Goal: Find specific page/section: Find specific page/section

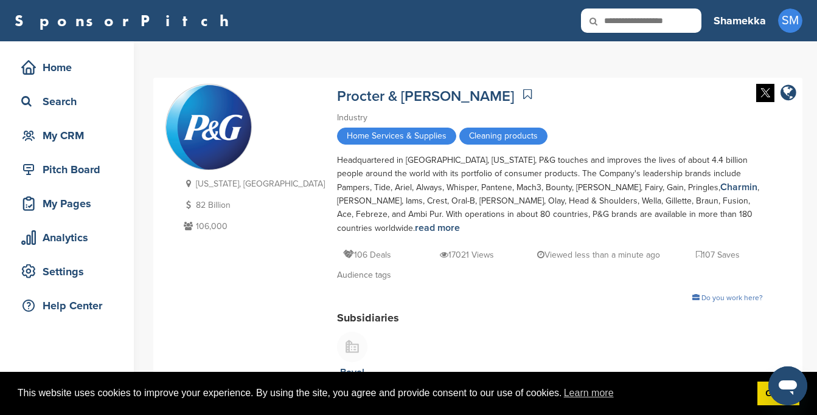
click at [646, 16] on input "text" at bounding box center [641, 21] width 120 height 24
type input "****"
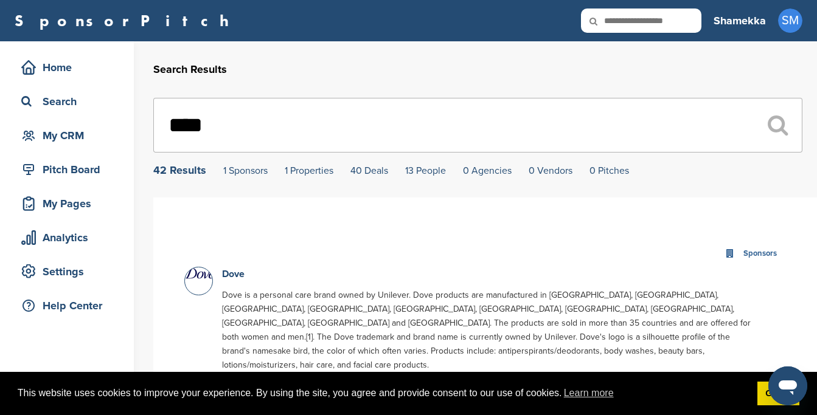
scroll to position [108, 0]
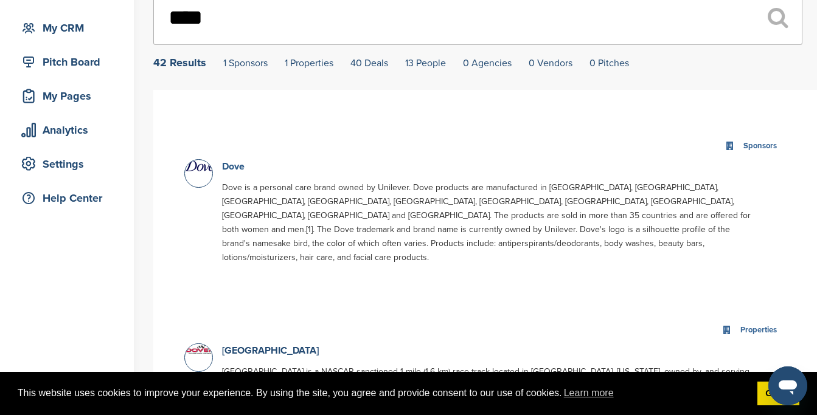
click at [227, 172] on link "Dove" at bounding box center [233, 167] width 22 height 12
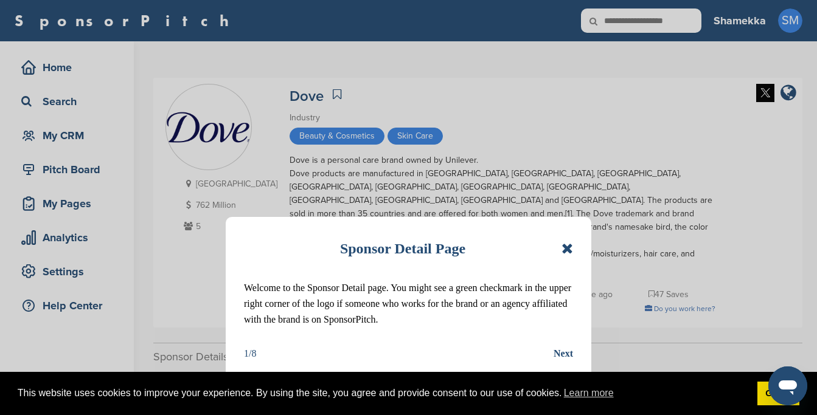
click at [561, 249] on icon at bounding box center [567, 248] width 12 height 15
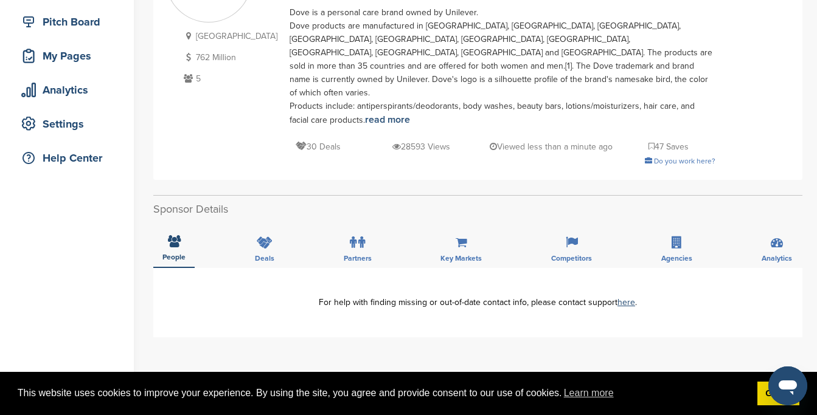
scroll to position [134, 0]
